Goal: Transaction & Acquisition: Purchase product/service

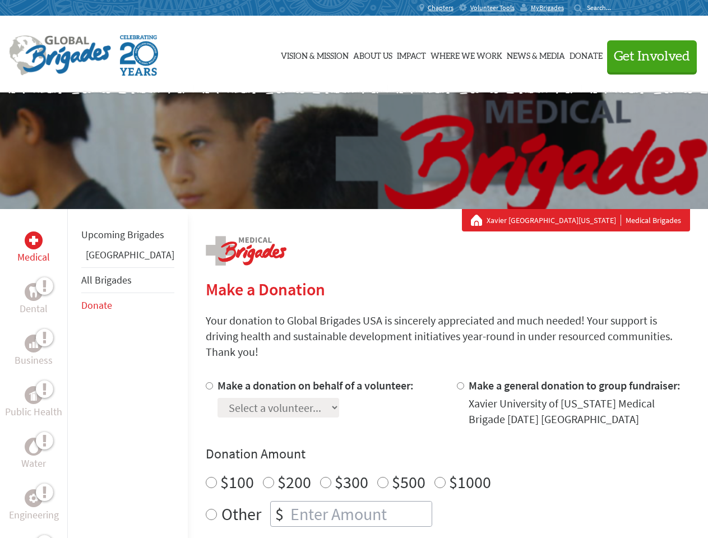
click at [619, 8] on div "Search for:" at bounding box center [596, 7] width 45 height 9
click at [647, 56] on span "Get Involved" at bounding box center [652, 56] width 76 height 13
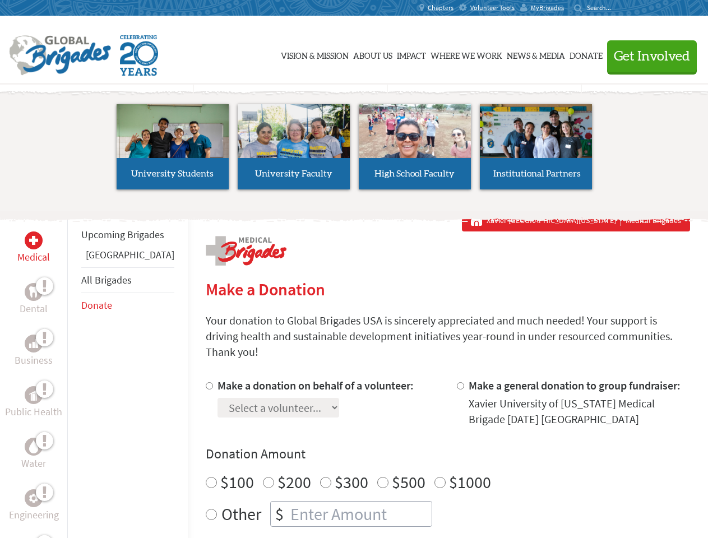
click at [354, 151] on li "High School Faculty" at bounding box center [414, 146] width 121 height 103
click at [74, 373] on div "Upcoming Brigades Ghana All Brigades Donate" at bounding box center [127, 478] width 121 height 538
click at [428, 450] on div "Donation Amount $100 $200 $300 $500 $1000 Other $" at bounding box center [448, 486] width 484 height 82
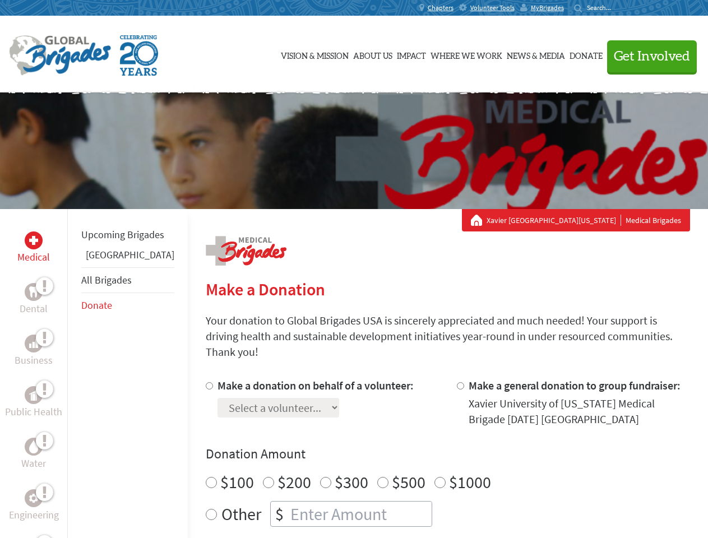
click at [206, 382] on input "Make a donation on behalf of a volunteer:" at bounding box center [209, 385] width 7 height 7
radio input "true"
click at [457, 382] on input "Make a general donation to group fundraiser:" at bounding box center [460, 385] width 7 height 7
radio input "true"
